Goal: Ask a question

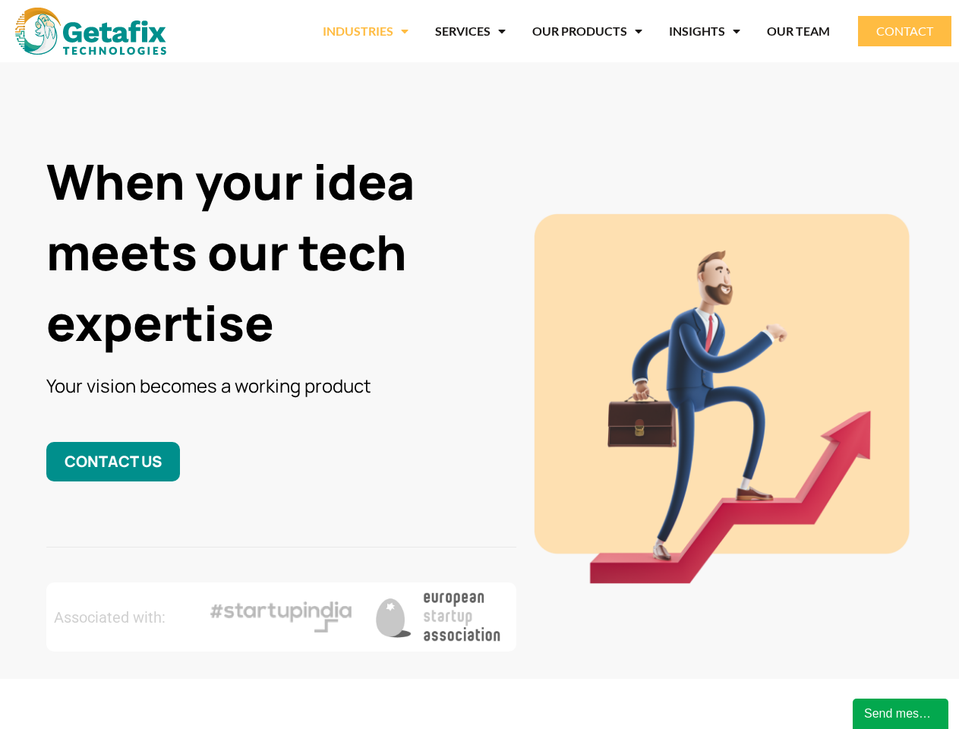
click at [368, 31] on link "INDUSTRIES" at bounding box center [366, 31] width 86 height 35
click at [588, 31] on link "OUR PRODUCTS" at bounding box center [587, 31] width 110 height 35
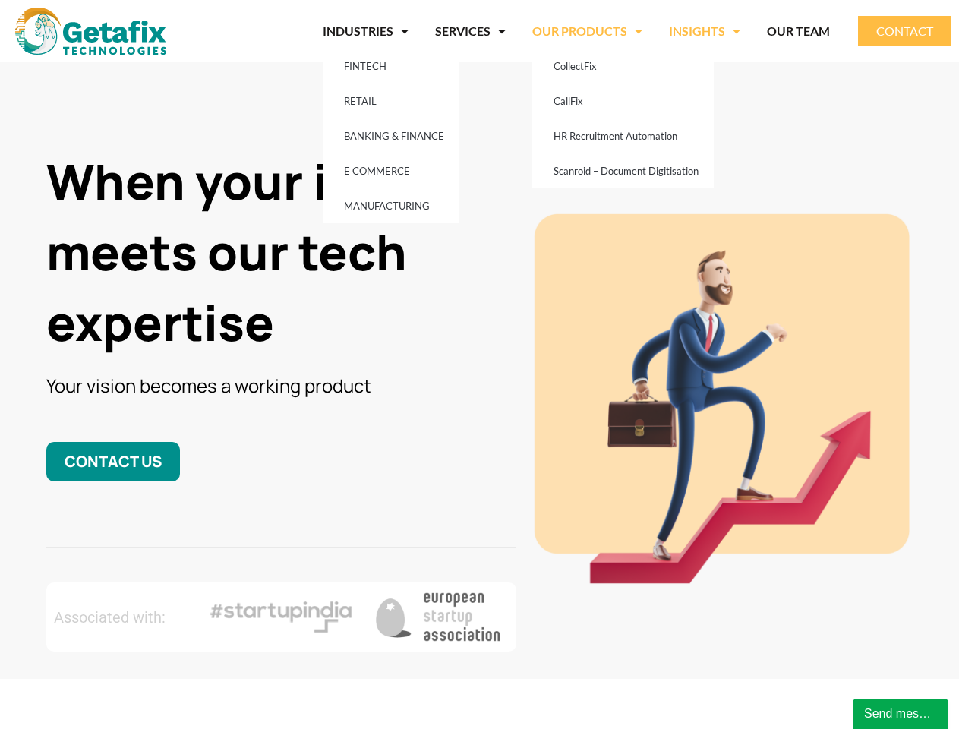
click at [704, 31] on link "INSIGHTS" at bounding box center [704, 31] width 71 height 35
click at [900, 713] on div "Send message" at bounding box center [900, 713] width 73 height 18
